Goal: Task Accomplishment & Management: Complete application form

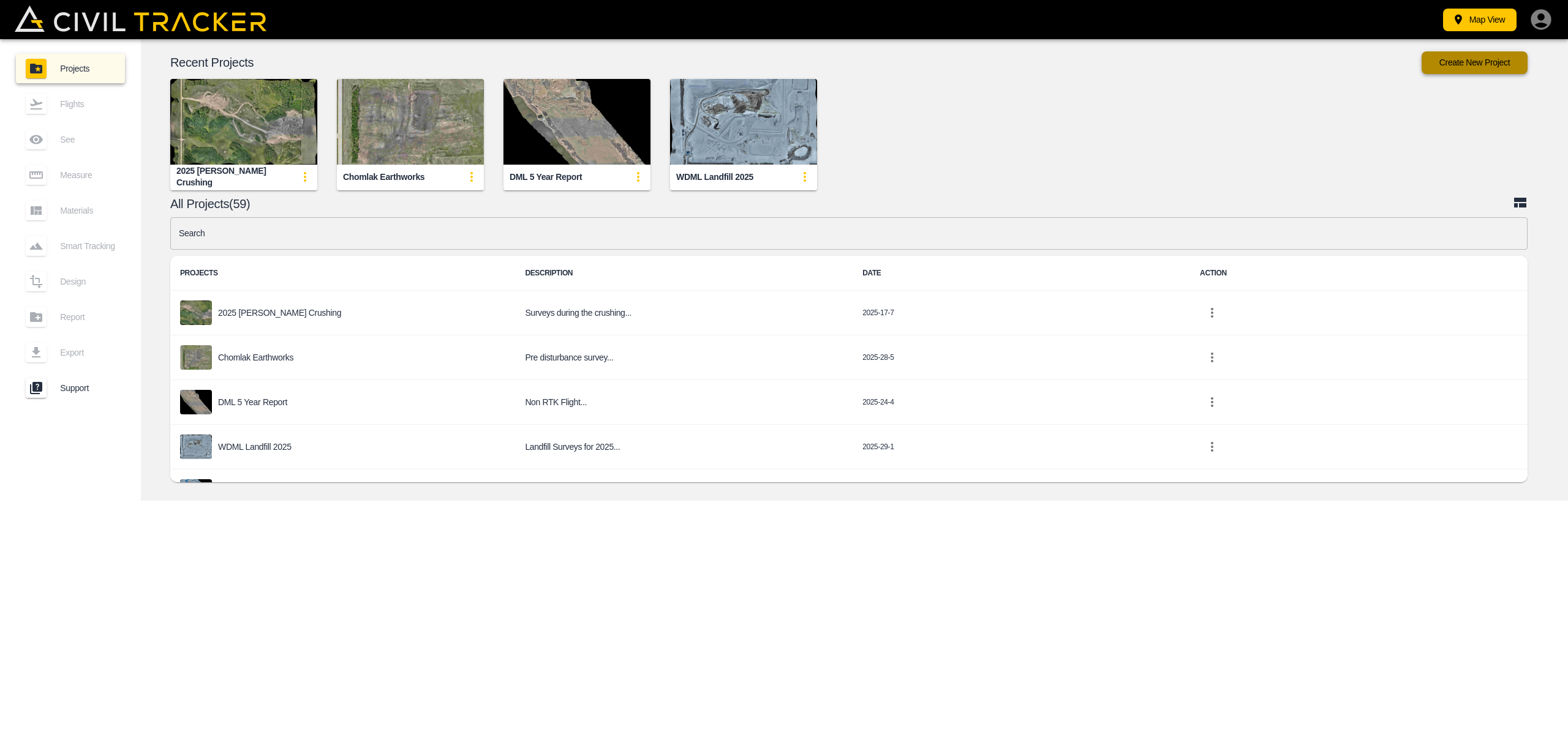
click at [1472, 61] on button "Create New Project" at bounding box center [1474, 63] width 106 height 23
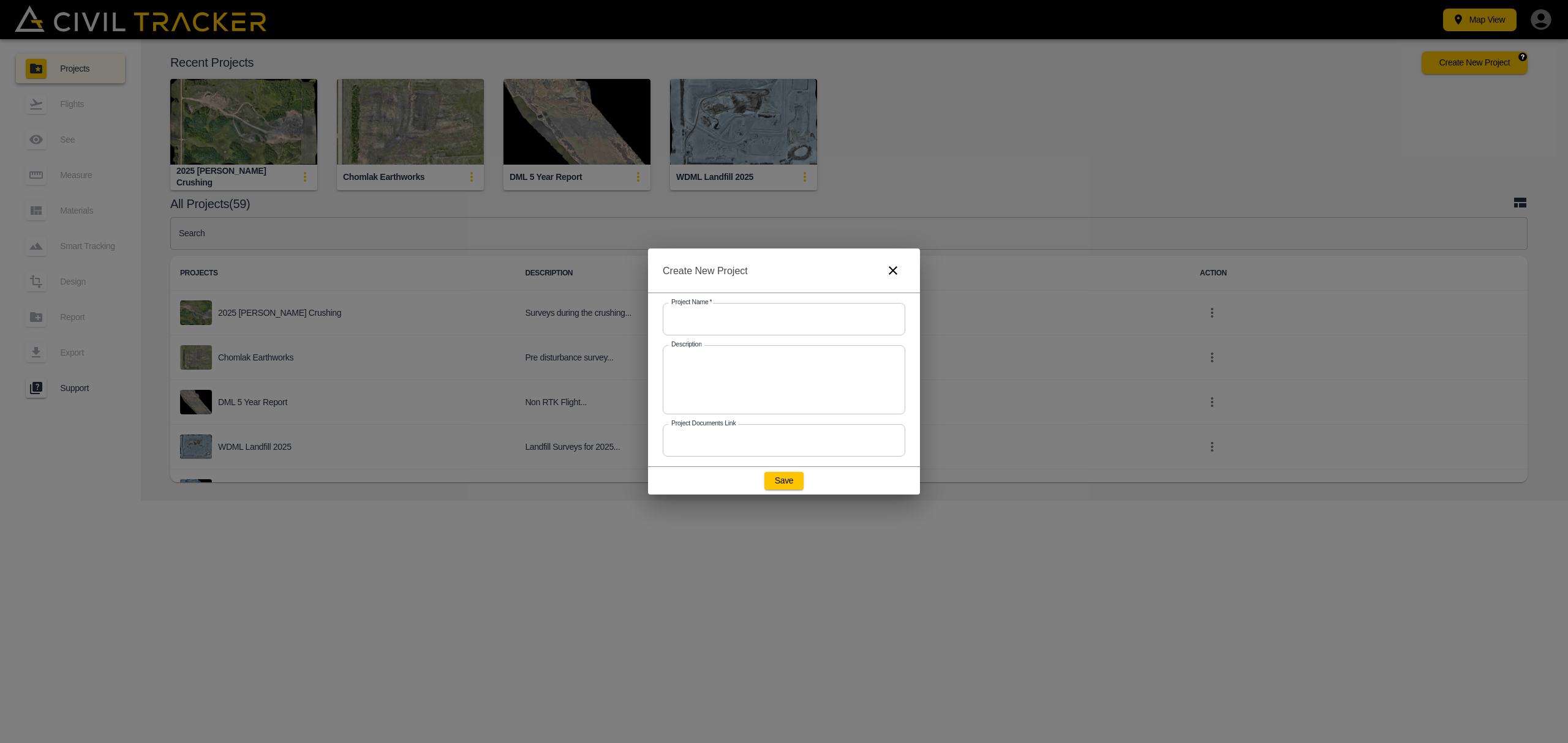
click at [721, 316] on input "text" at bounding box center [784, 319] width 243 height 32
drag, startPoint x: 707, startPoint y: 319, endPoint x: 660, endPoint y: 302, distance: 50.0
click at [707, 319] on input "text" at bounding box center [784, 319] width 243 height 32
click at [699, 319] on input "text" at bounding box center [784, 319] width 243 height 32
type input "2025 Chomlak Crushing"
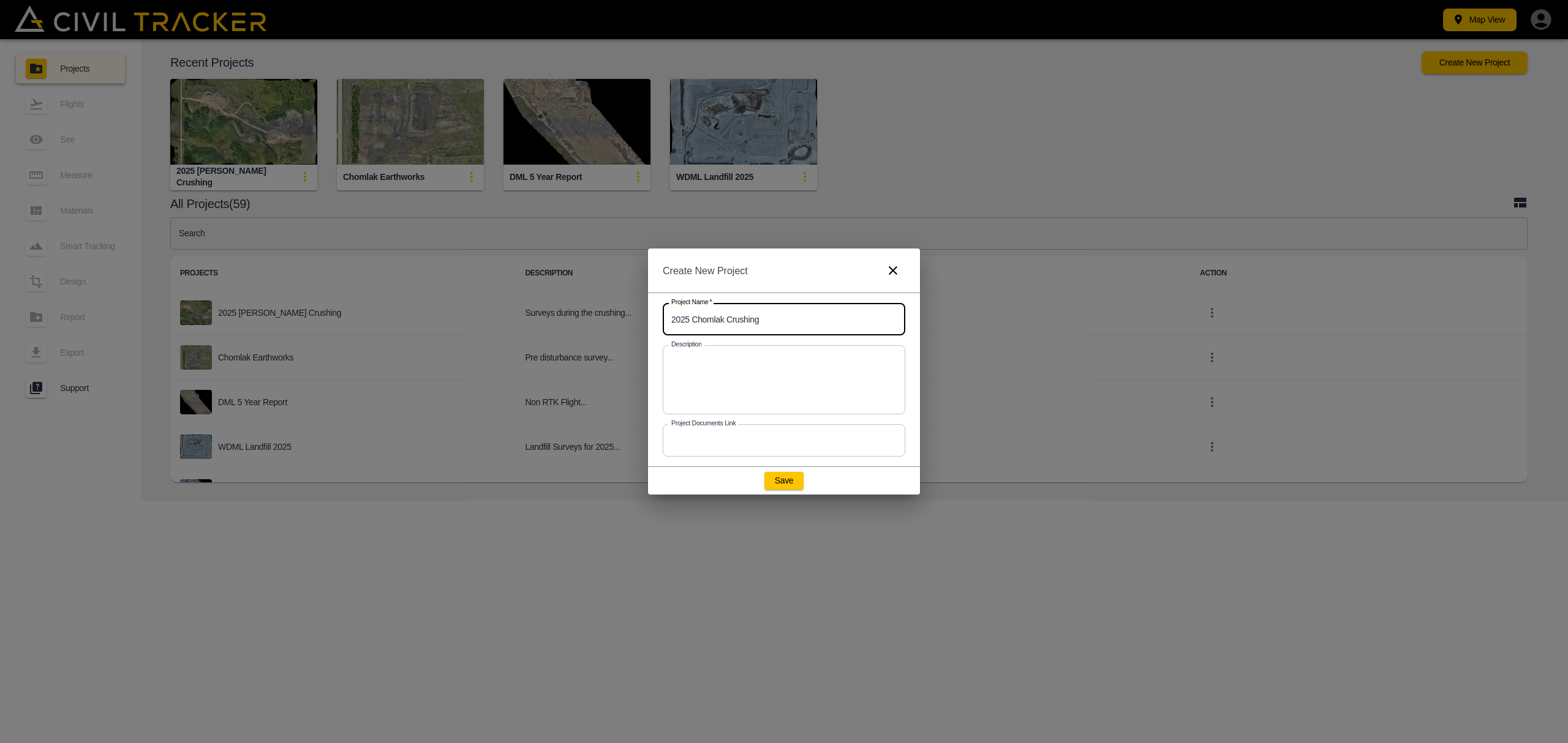
click at [699, 364] on textarea at bounding box center [784, 380] width 226 height 49
type textarea "2025-GC01"
click at [787, 484] on button "Save" at bounding box center [784, 481] width 39 height 17
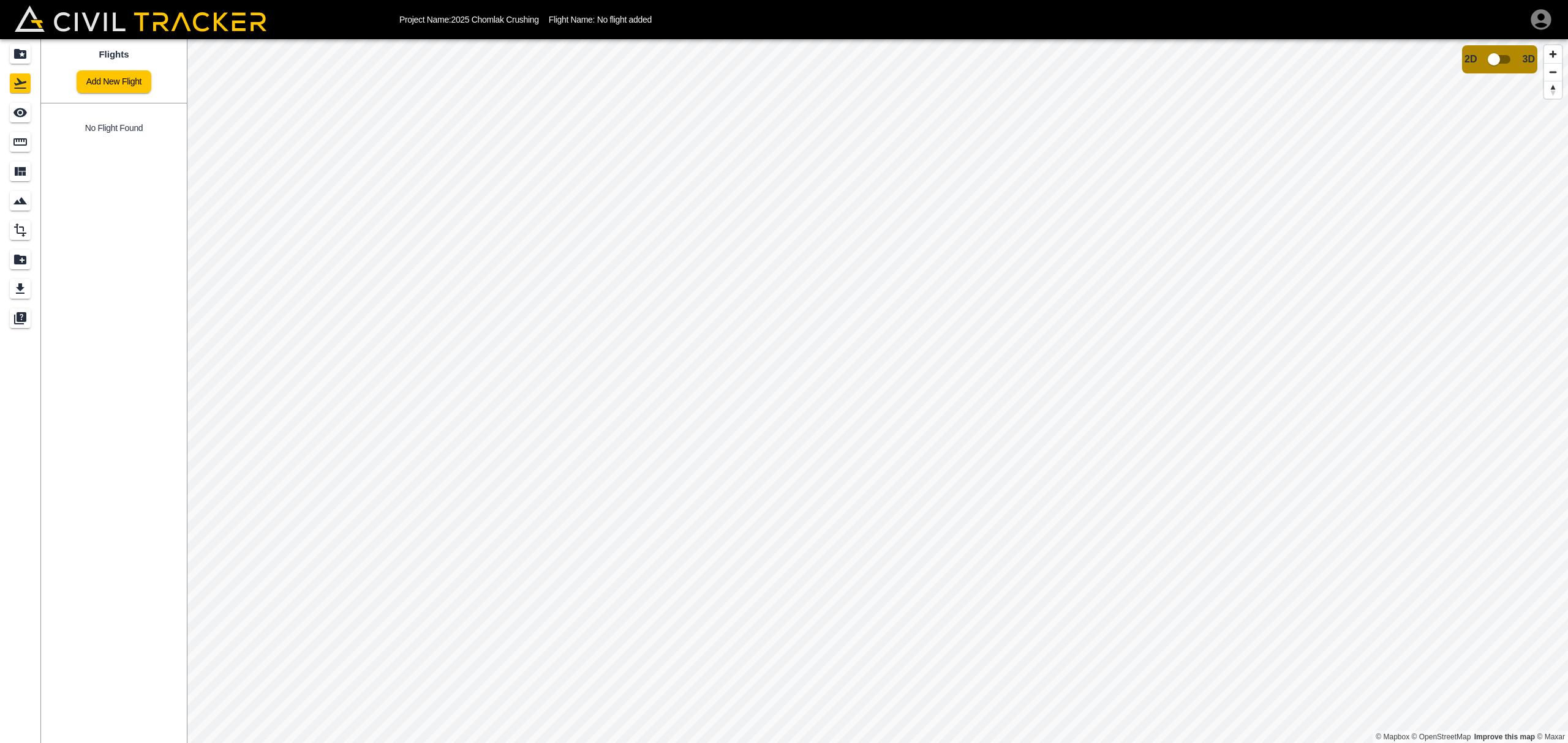
click at [873, 743] on html "Project Name: 2025 Chomlak Crushing Flight Name: No flight added Flights Add Ne…" at bounding box center [784, 371] width 1568 height 743
click at [124, 81] on link "Add New Flight" at bounding box center [114, 81] width 74 height 23
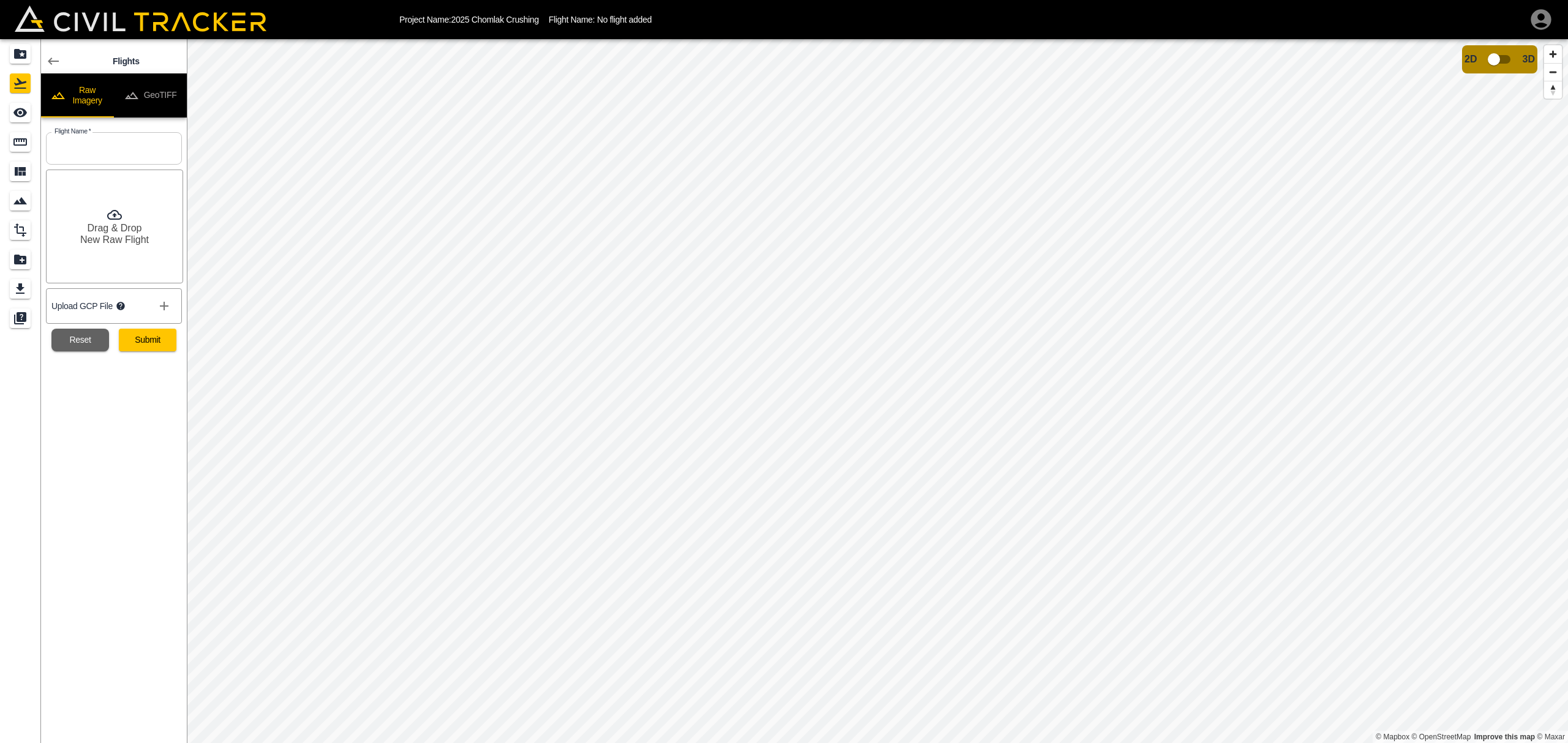
click at [81, 147] on input "text" at bounding box center [114, 148] width 136 height 32
type input "[DATE] Chomlak"
click at [143, 339] on button "Submit" at bounding box center [148, 340] width 58 height 23
